Goal: Task Accomplishment & Management: Manage account settings

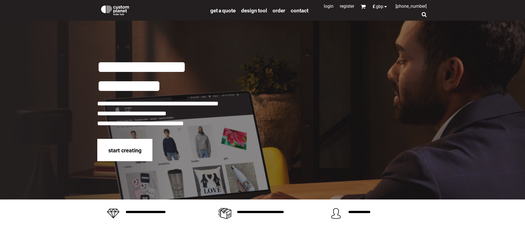
click at [324, 6] on link "Login" at bounding box center [329, 6] width 10 height 5
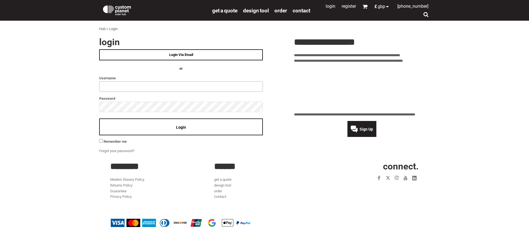
click at [122, 85] on input "text" at bounding box center [181, 86] width 164 height 10
type input "**********"
click at [159, 128] on div "Login" at bounding box center [181, 127] width 164 height 17
